Goal: Task Accomplishment & Management: Manage account settings

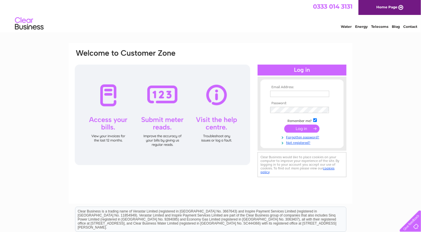
type input "[PERSON_NAME][EMAIL_ADDRESS][DOMAIN_NAME]"
click at [298, 128] on input "submit" at bounding box center [301, 128] width 35 height 8
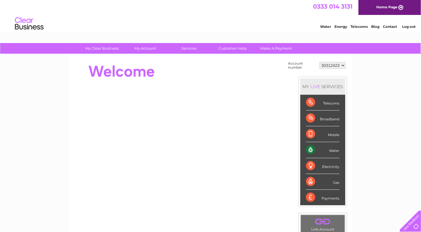
scroll to position [29, 0]
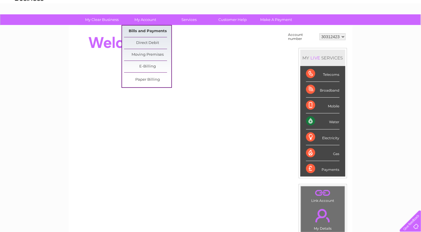
click at [145, 30] on link "Bills and Payments" at bounding box center [147, 31] width 47 height 11
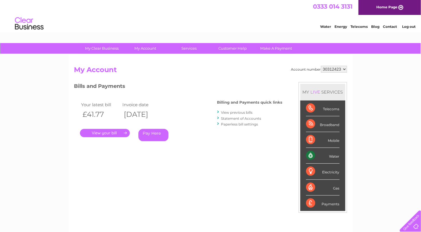
click at [103, 132] on link "." at bounding box center [105, 133] width 50 height 8
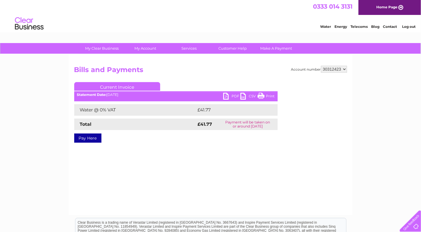
click at [235, 94] on link "PDF" at bounding box center [231, 97] width 17 height 8
